Goal: Register for event/course

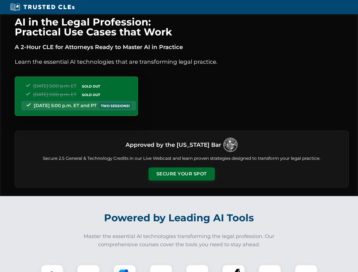
click at [182, 174] on button "Secure Your Spot" at bounding box center [182, 174] width 66 height 13
click at [52, 269] on img at bounding box center [52, 276] width 16 height 16
click at [89, 269] on div at bounding box center [88, 276] width 23 height 23
click at [125, 269] on div at bounding box center [124, 276] width 23 height 23
